Goal: Transaction & Acquisition: Purchase product/service

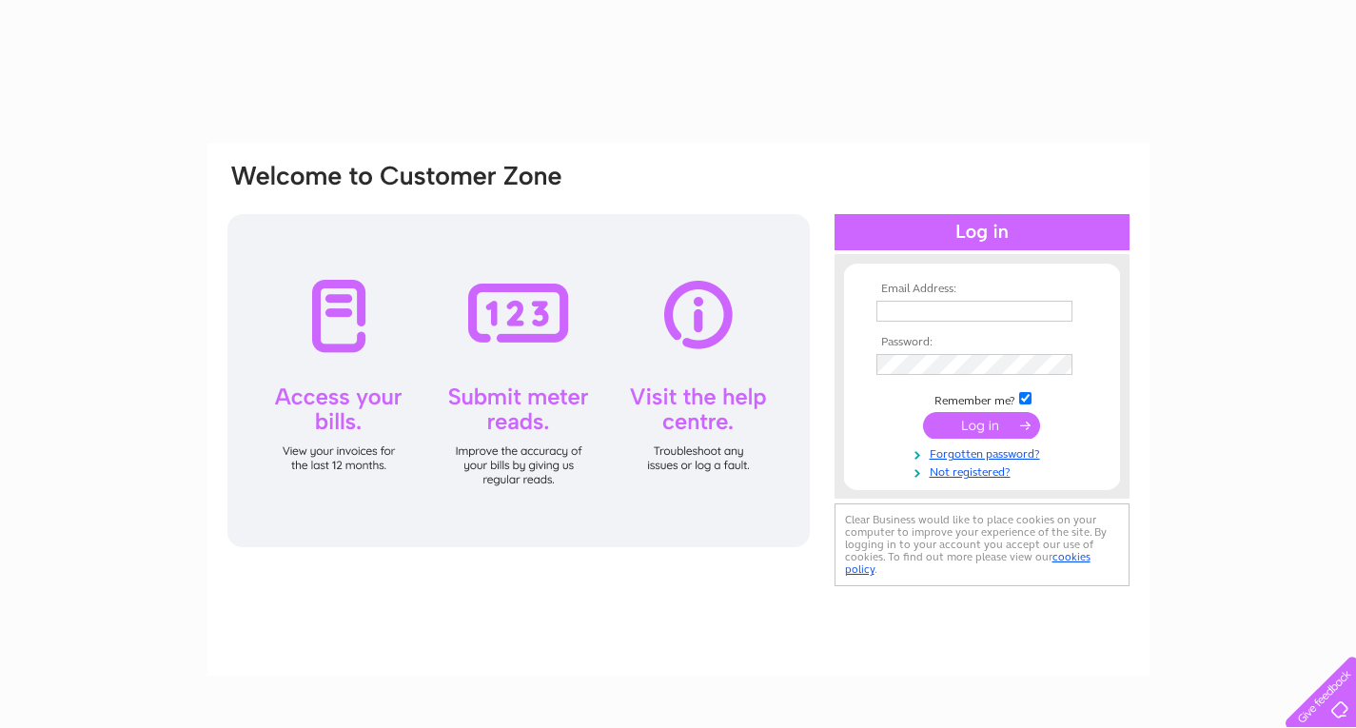
click at [921, 325] on td at bounding box center [982, 311] width 221 height 30
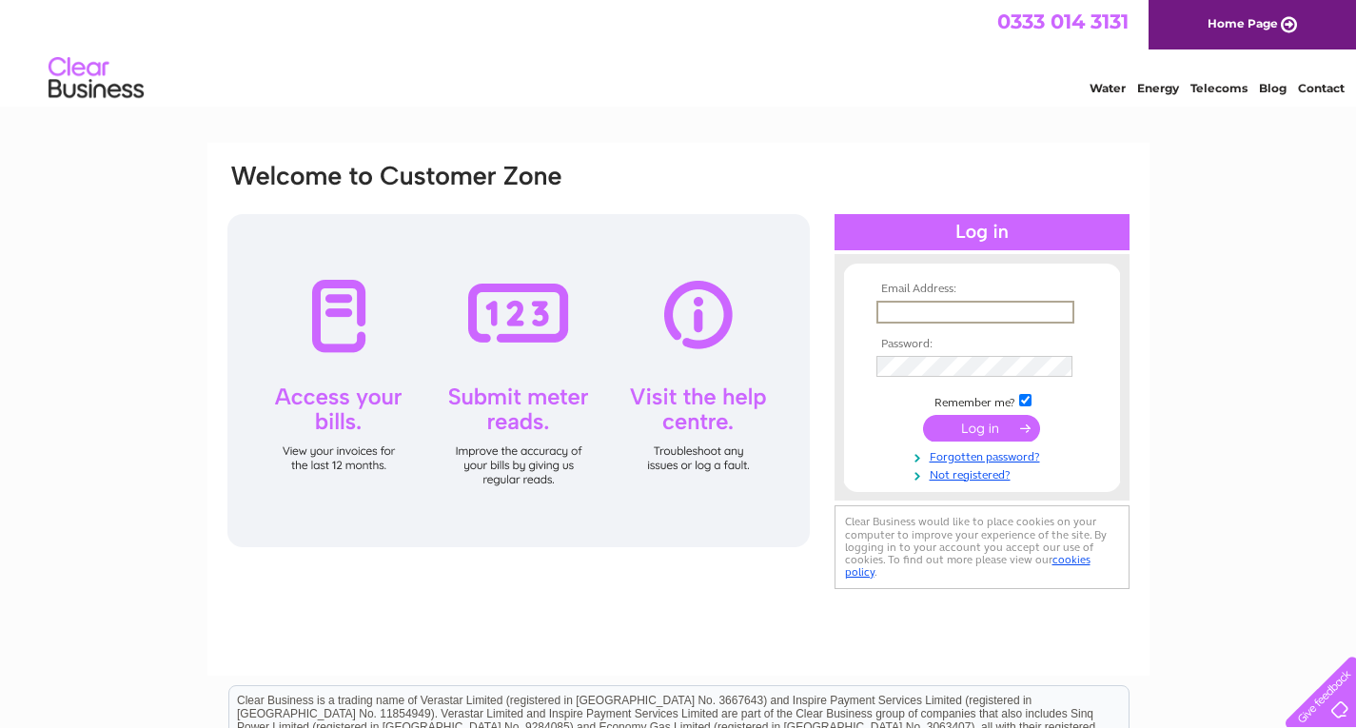
click at [904, 303] on input "text" at bounding box center [976, 312] width 198 height 23
type input "sgmc14@hotmail.com"
click at [948, 426] on input "submit" at bounding box center [981, 426] width 117 height 27
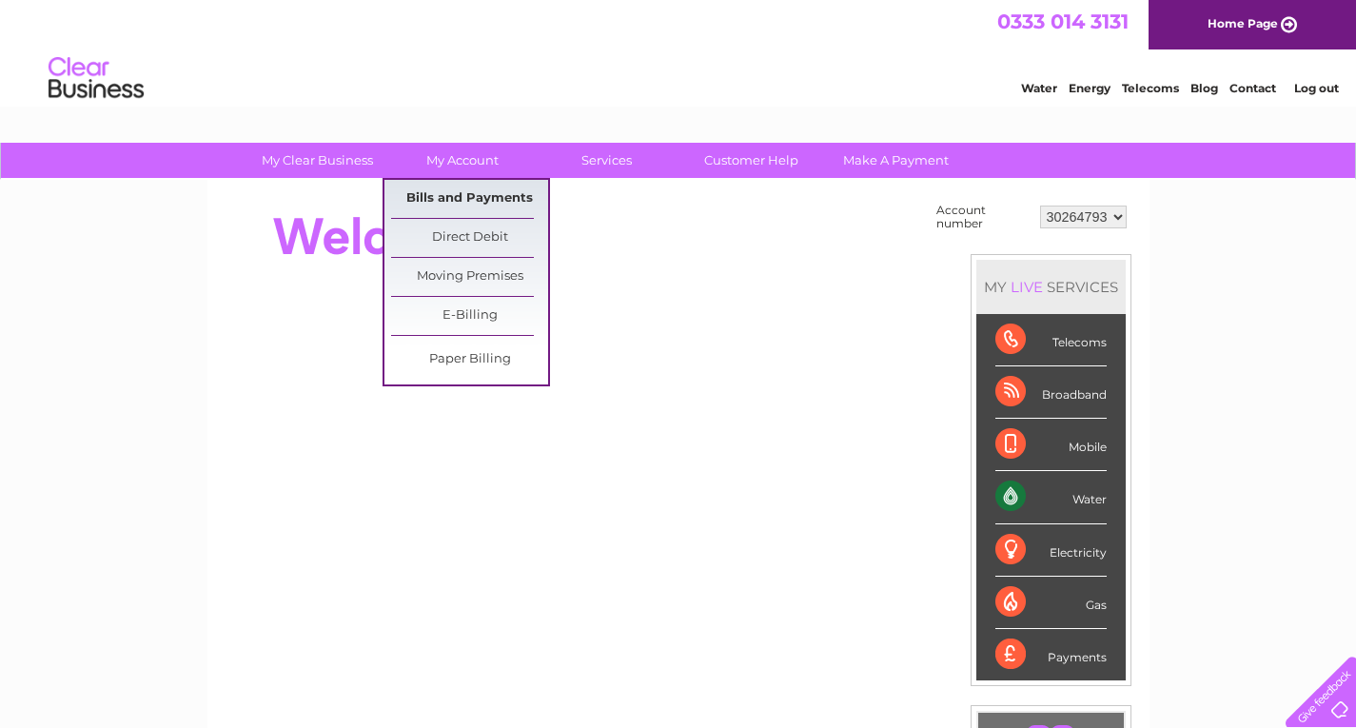
click at [461, 191] on link "Bills and Payments" at bounding box center [469, 199] width 157 height 38
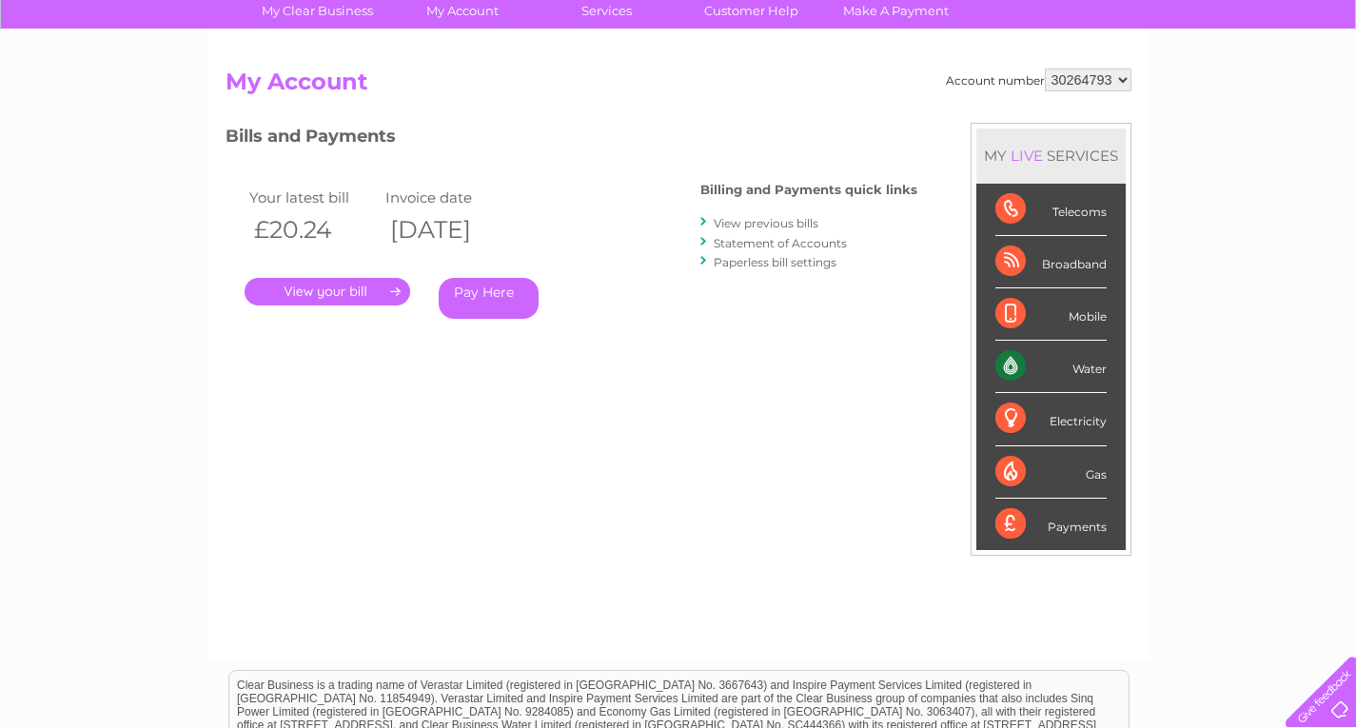
scroll to position [148, 0]
click at [311, 292] on link "." at bounding box center [328, 293] width 166 height 28
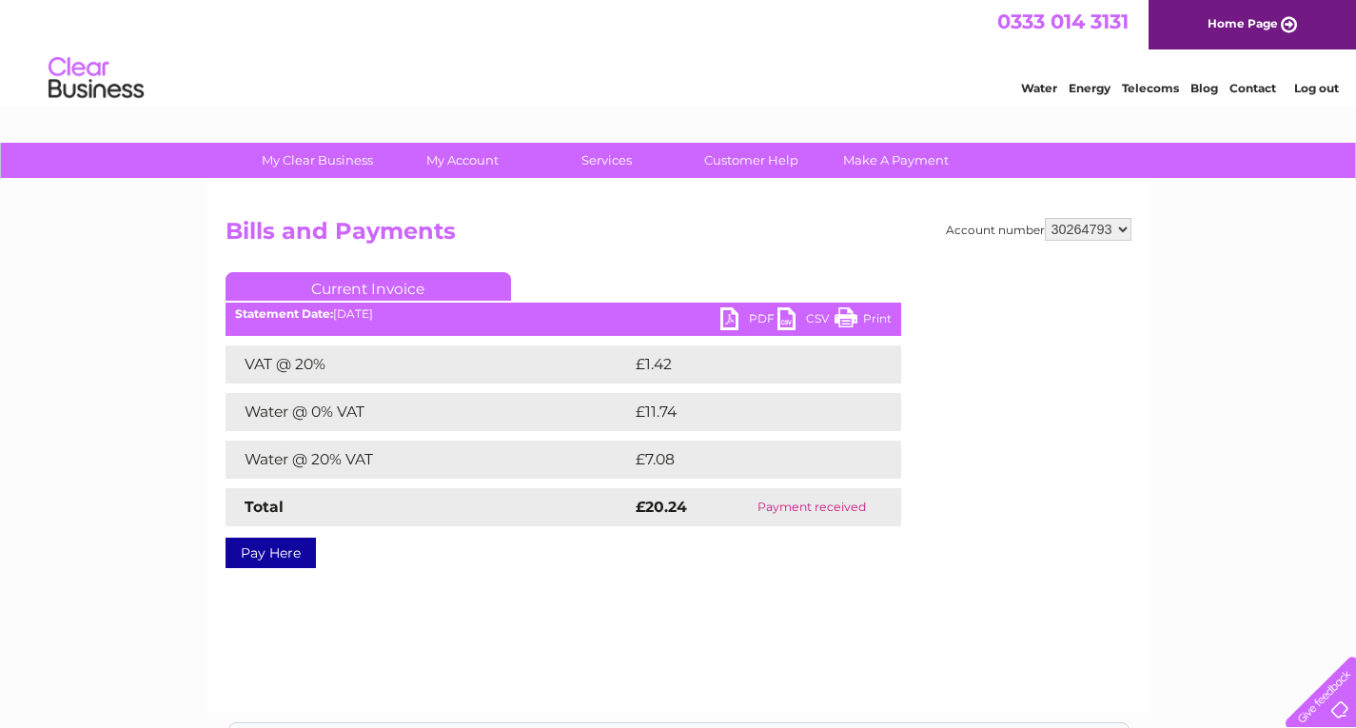
click at [278, 559] on link "Pay Here" at bounding box center [271, 553] width 90 height 30
click at [759, 313] on link "PDF" at bounding box center [749, 321] width 57 height 28
drag, startPoint x: 847, startPoint y: 316, endPoint x: 1034, endPoint y: 585, distance: 327.7
click at [847, 316] on link "Print" at bounding box center [863, 321] width 57 height 28
